Goal: Register for event/course

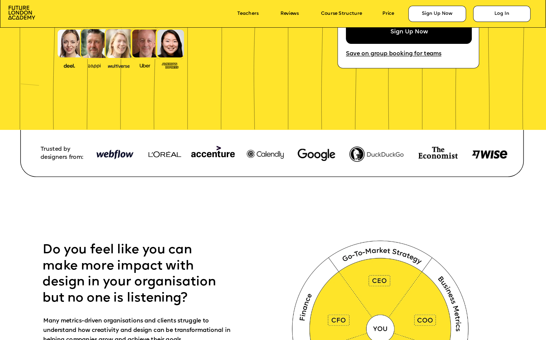
scroll to position [294, 0]
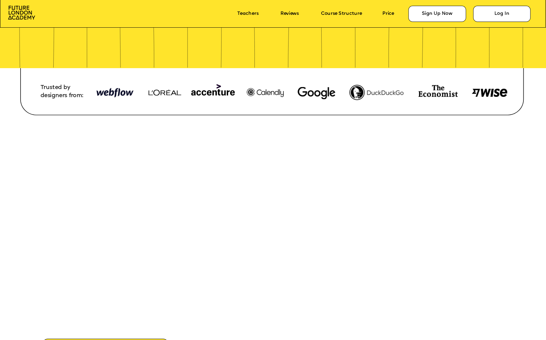
scroll to position [201, 0]
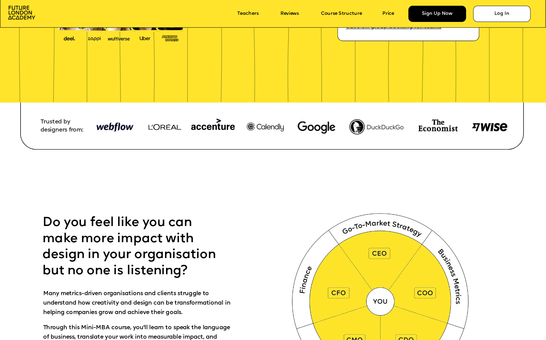
click at [424, 11] on div "Sign Up Now" at bounding box center [437, 14] width 58 height 16
